Goal: Task Accomplishment & Management: Manage account settings

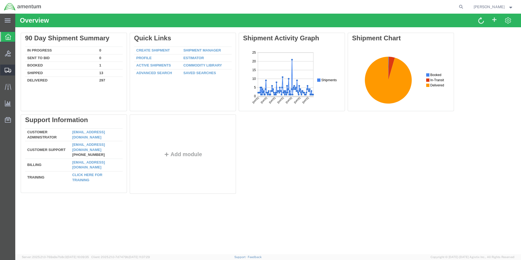
click at [7, 71] on icon at bounding box center [8, 70] width 7 height 5
click at [19, 70] on span "Shipments" at bounding box center [17, 70] width 4 height 11
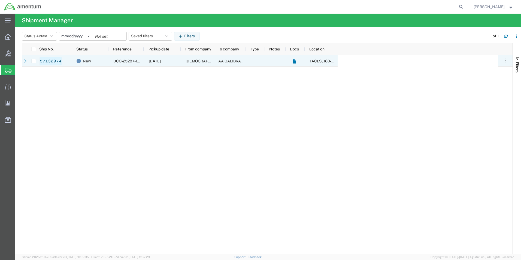
click at [55, 59] on link "57132974" at bounding box center [51, 61] width 22 height 9
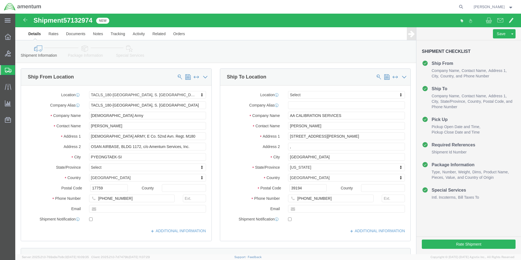
select select "42679"
select select
click button "Save"
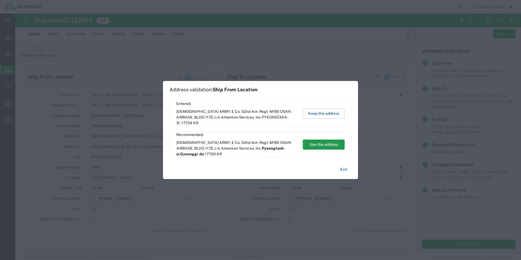
click at [325, 144] on button "Use this address" at bounding box center [324, 145] width 42 height 10
select select "13"
type input "Pyeongtaek-si"
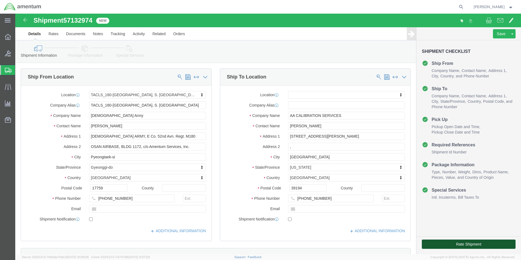
click button "Rate Shipment"
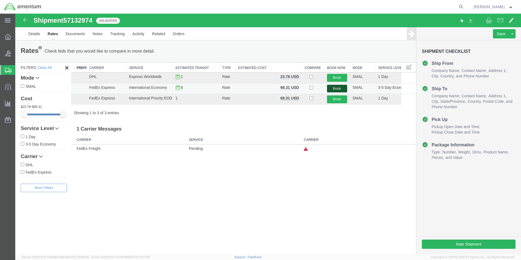
click at [338, 87] on button "Book" at bounding box center [337, 89] width 20 height 8
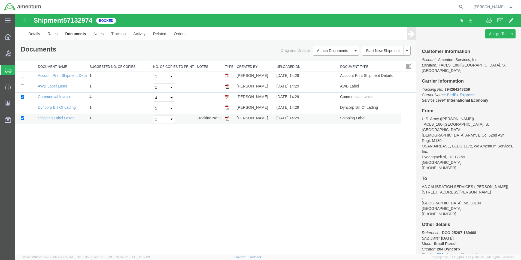
click at [227, 118] on img at bounding box center [227, 118] width 4 height 4
click at [228, 88] on img at bounding box center [227, 86] width 4 height 4
click at [227, 108] on img at bounding box center [227, 107] width 4 height 4
click at [461, 87] on b "394264248259" at bounding box center [457, 89] width 25 height 4
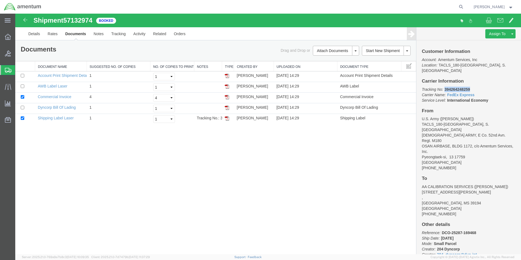
copy b "394264248259"
